Goal: Information Seeking & Learning: Check status

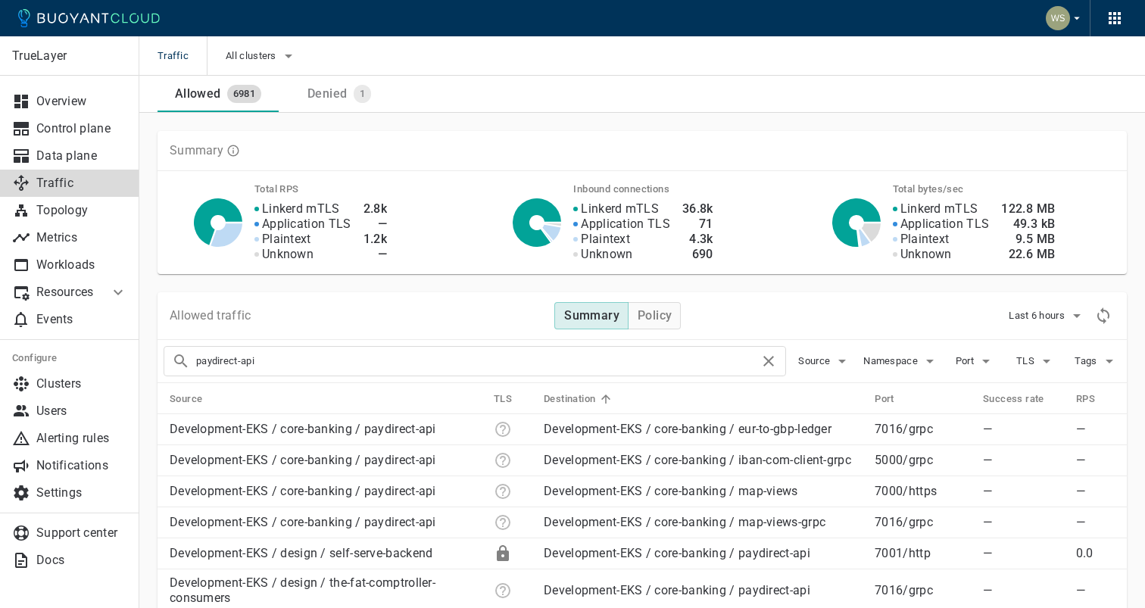
scroll to position [208, 0]
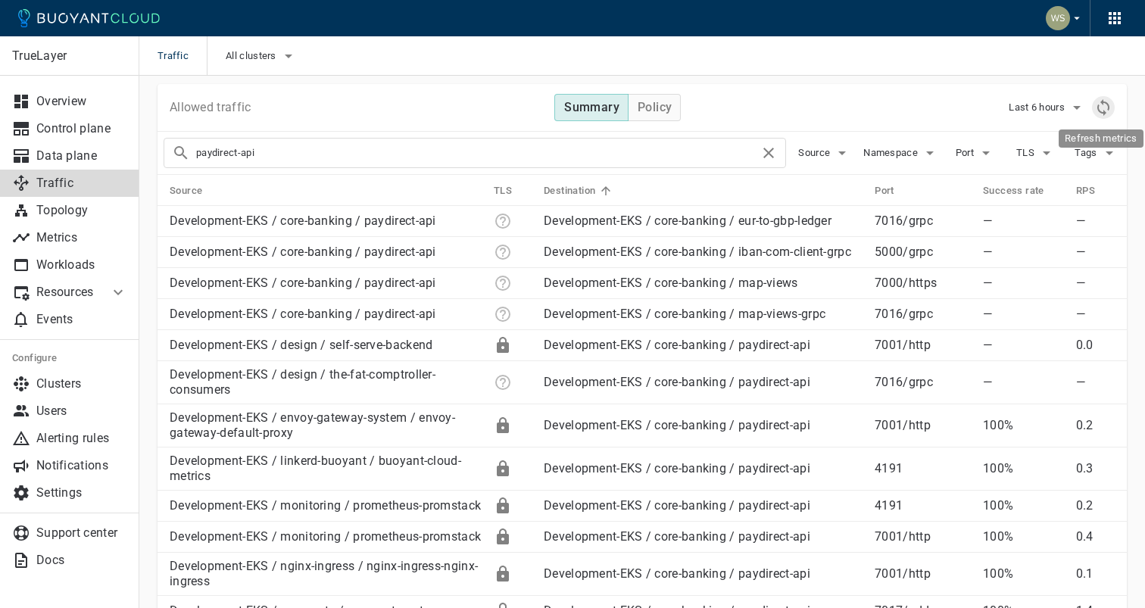
click at [1101, 113] on icon "Refresh metrics" at bounding box center [1103, 107] width 12 height 17
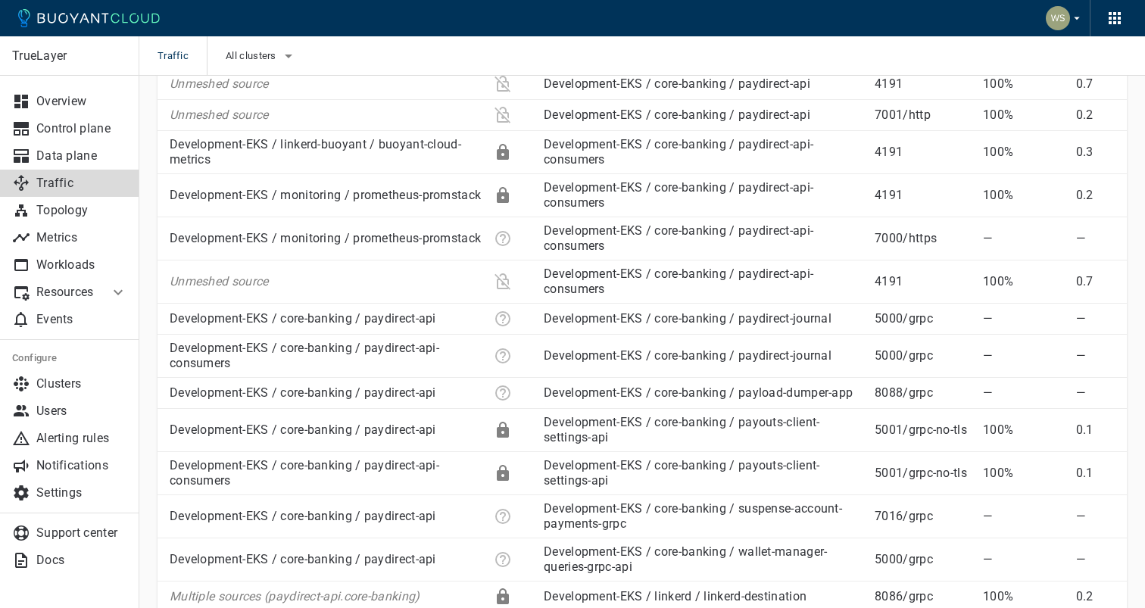
scroll to position [0, 0]
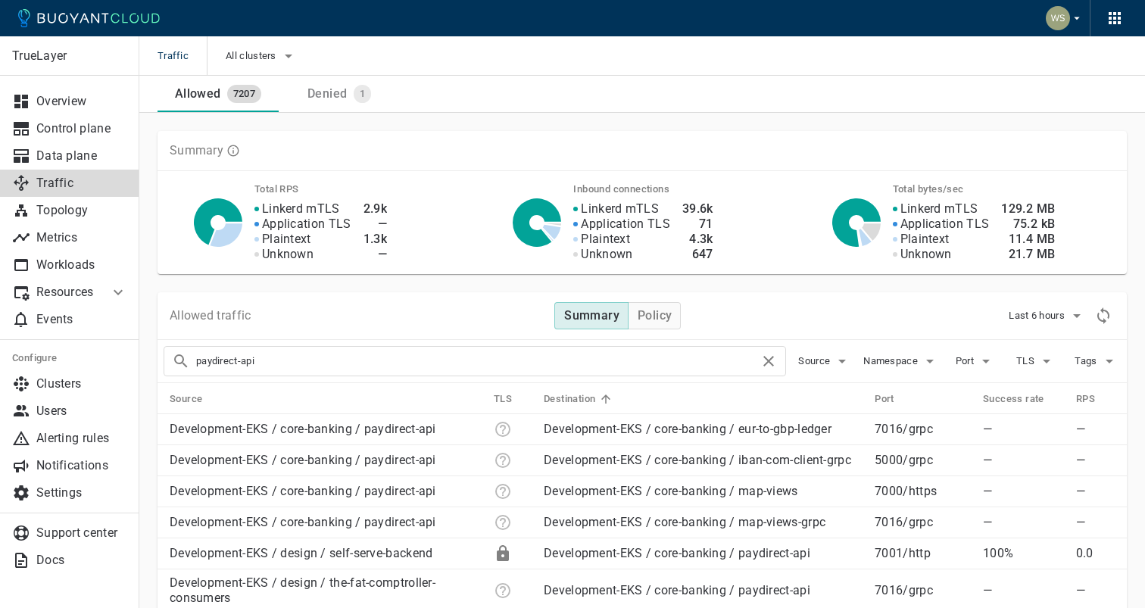
click at [369, 371] on input "paydirect-api" at bounding box center [477, 360] width 563 height 21
click at [1109, 315] on icon "Refresh metrics" at bounding box center [1103, 316] width 18 height 18
click at [487, 374] on div "paydirect-api" at bounding box center [475, 361] width 622 height 30
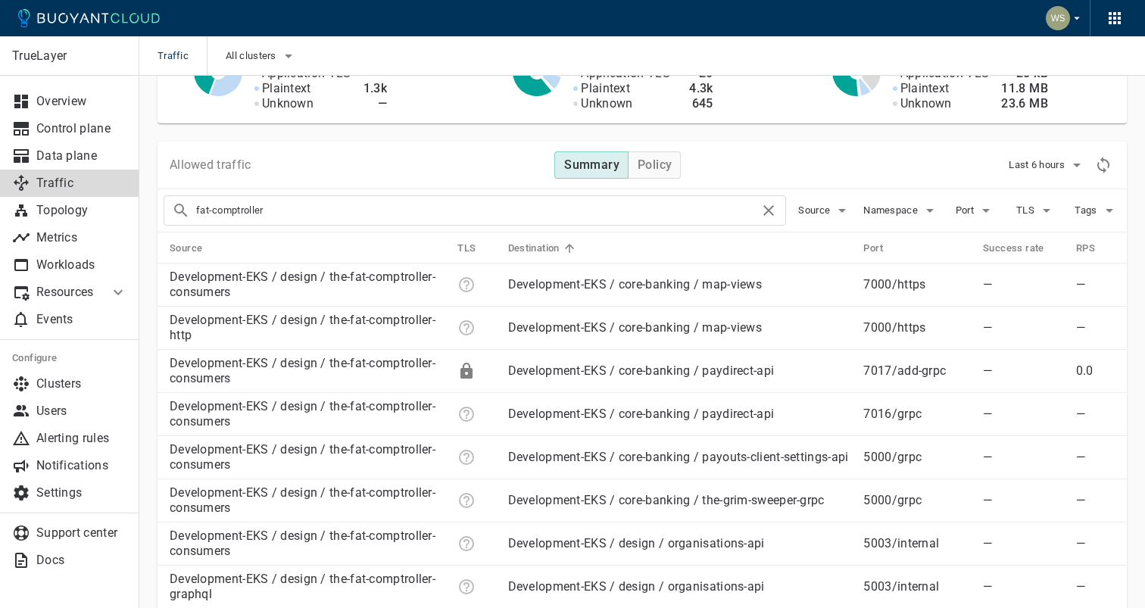
scroll to position [152, 0]
click at [420, 236] on th "Source" at bounding box center [301, 246] width 288 height 31
click at [248, 243] on th "Source" at bounding box center [301, 246] width 288 height 31
click at [208, 246] on icon at bounding box center [211, 246] width 9 height 9
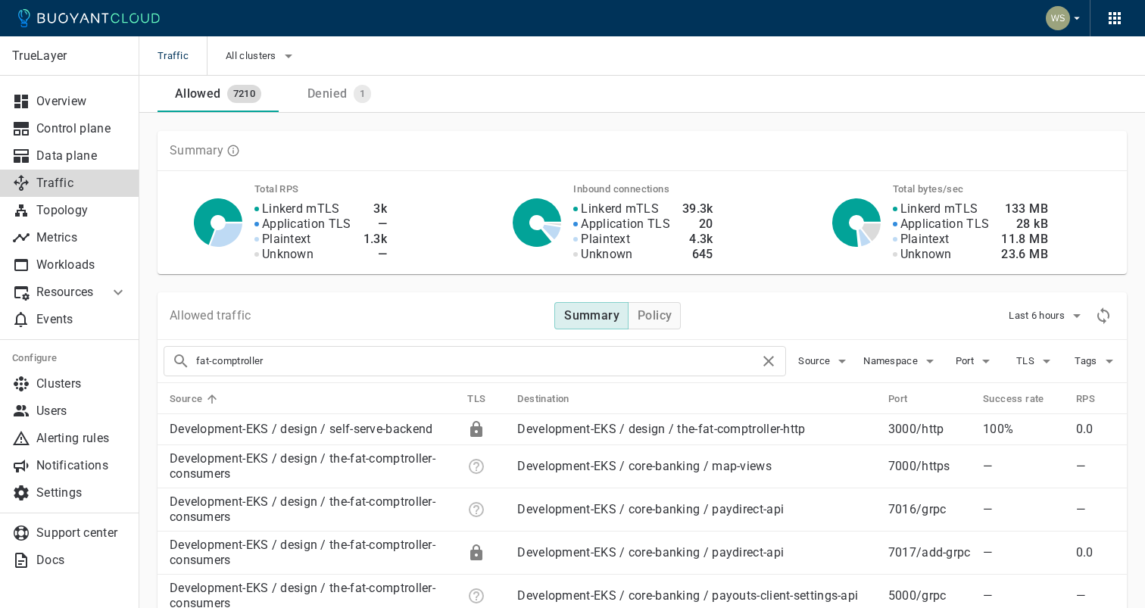
click at [359, 357] on input "fat-comptroller" at bounding box center [477, 360] width 563 height 21
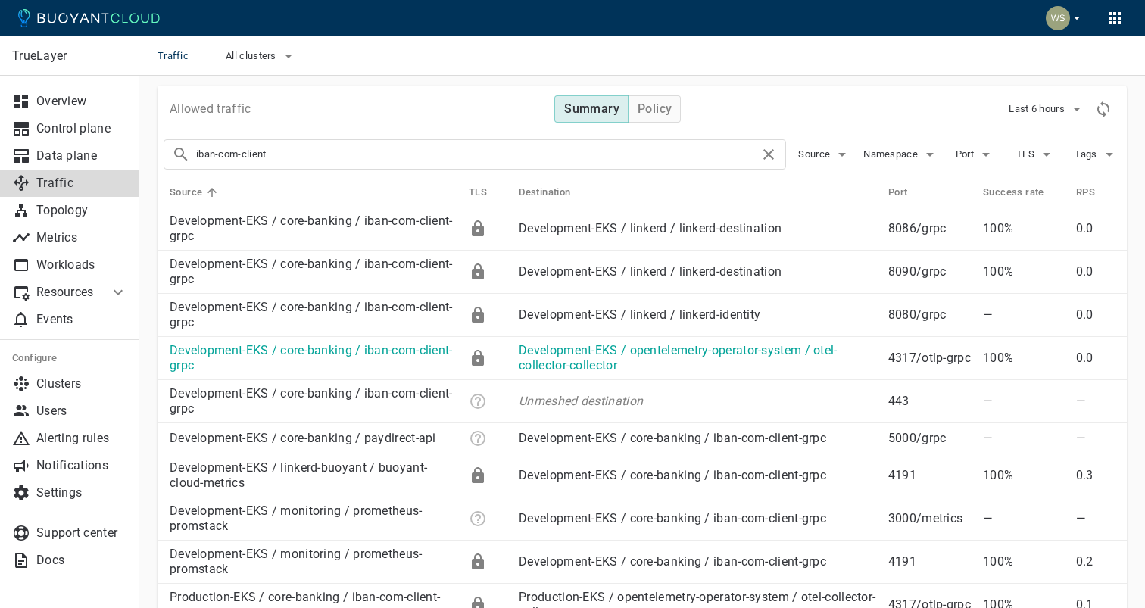
scroll to position [181, 0]
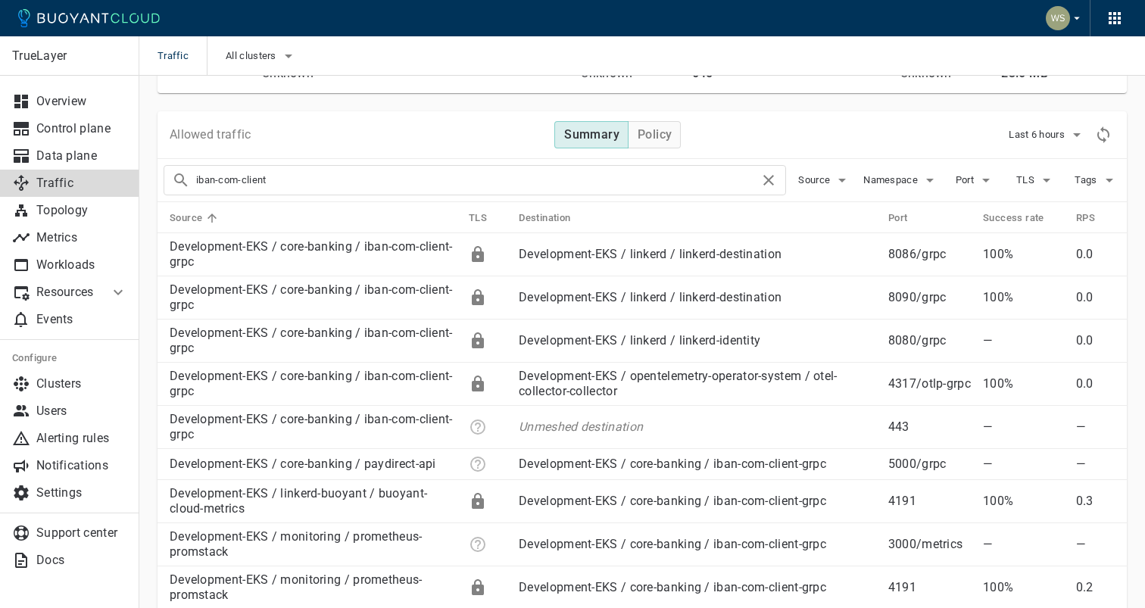
click at [814, 221] on th "Destination" at bounding box center [690, 217] width 369 height 31
click at [579, 219] on icon at bounding box center [581, 218] width 14 height 14
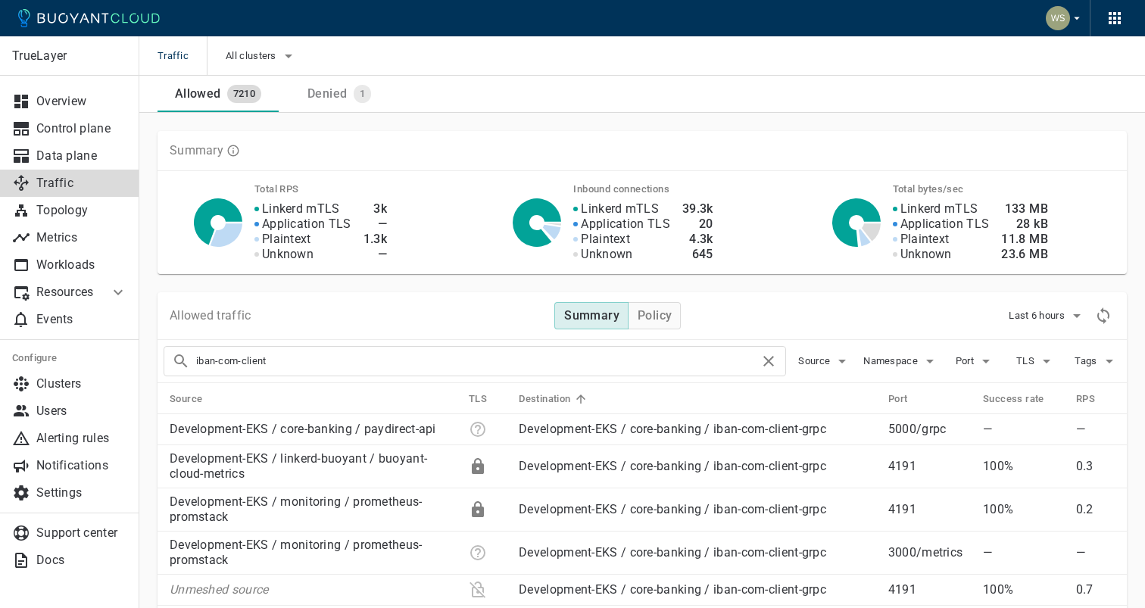
click at [435, 360] on input "iban-com-client" at bounding box center [477, 360] width 563 height 21
click at [829, 350] on button "Source" at bounding box center [824, 361] width 53 height 23
click at [824, 336] on div at bounding box center [572, 304] width 1145 height 608
click at [469, 357] on input "iban-com-client" at bounding box center [477, 360] width 563 height 21
click at [391, 361] on input "iban-com-client" at bounding box center [477, 360] width 563 height 21
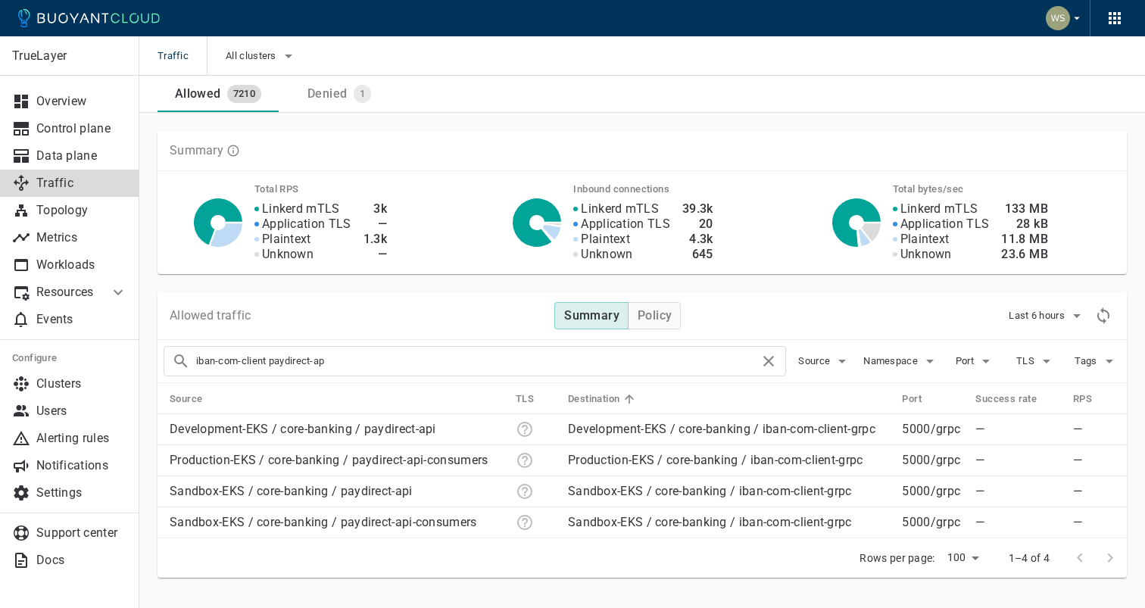
type input "iban-com-client paydirect-api"
click at [470, 288] on div "Allowed traffic Summary Policy Last 6 hours iban-com-client paydirect-api Sourc…" at bounding box center [632, 426] width 987 height 304
